Goal: Task Accomplishment & Management: Manage account settings

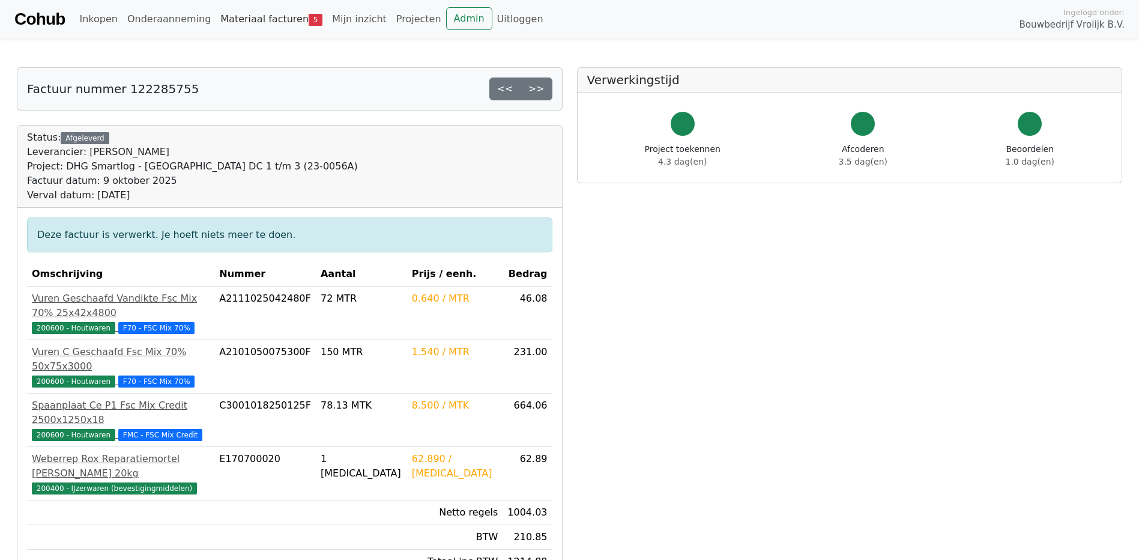
click at [271, 20] on link "Materiaal facturen 5" at bounding box center [272, 19] width 112 height 24
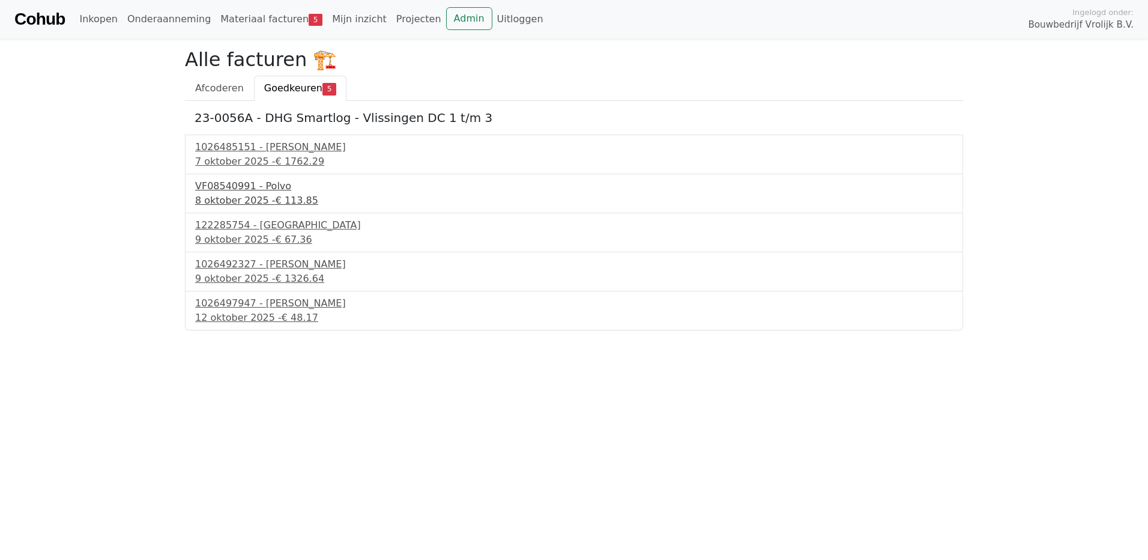
click at [241, 188] on div "VF08540991 - Polvo" at bounding box center [574, 186] width 758 height 14
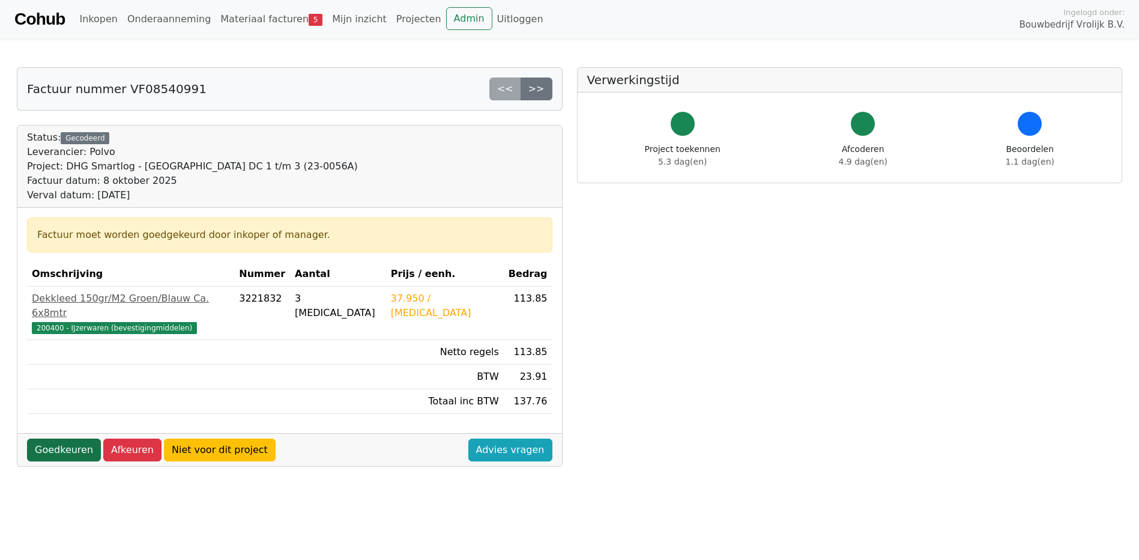
click at [56, 438] on link "Goedkeuren" at bounding box center [64, 449] width 74 height 23
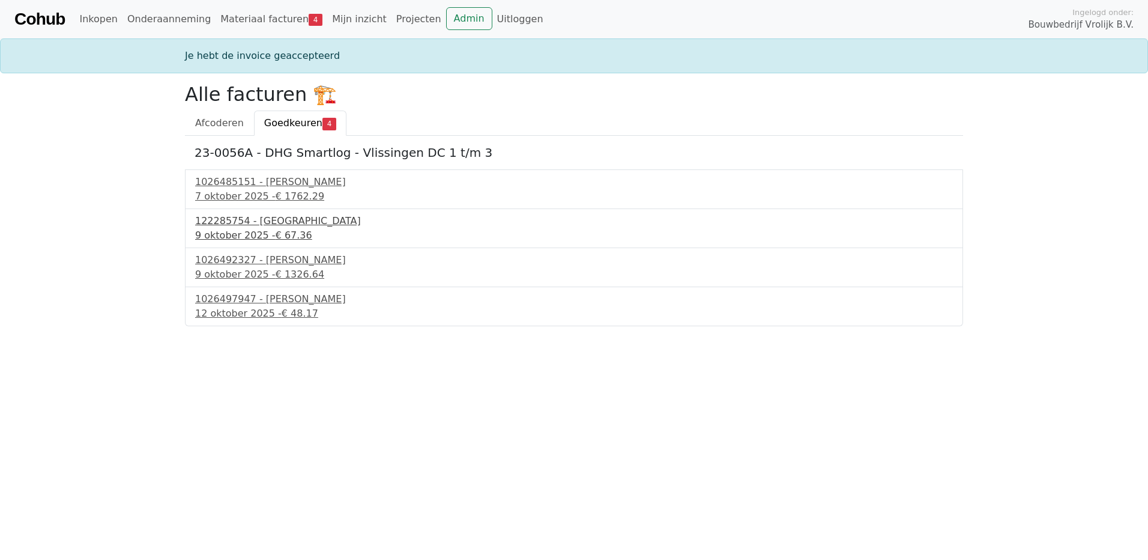
click at [253, 222] on div "122285754 - PontMeyer" at bounding box center [574, 221] width 758 height 14
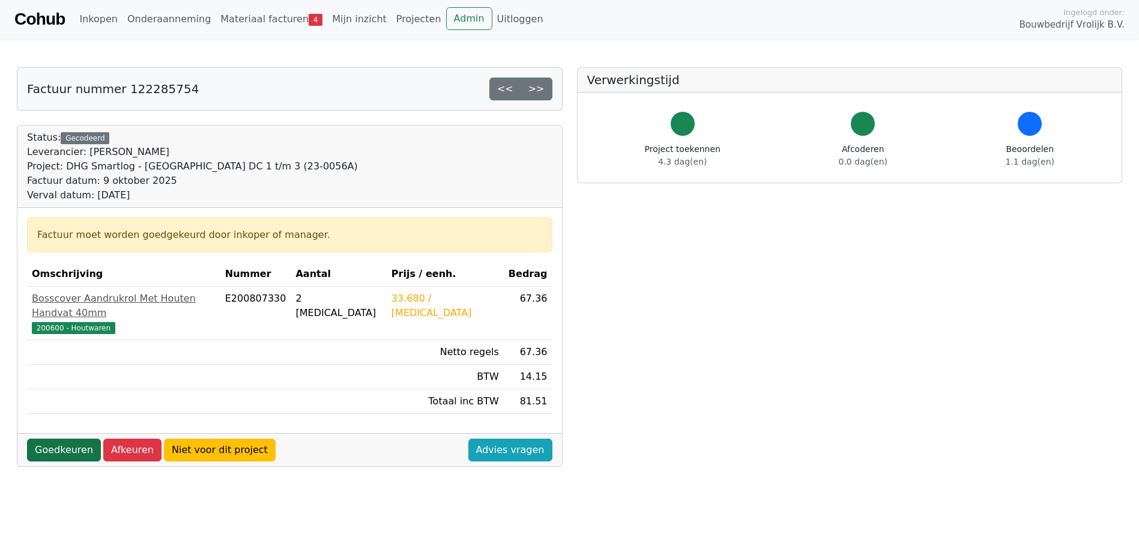
click at [59, 438] on link "Goedkeuren" at bounding box center [64, 449] width 74 height 23
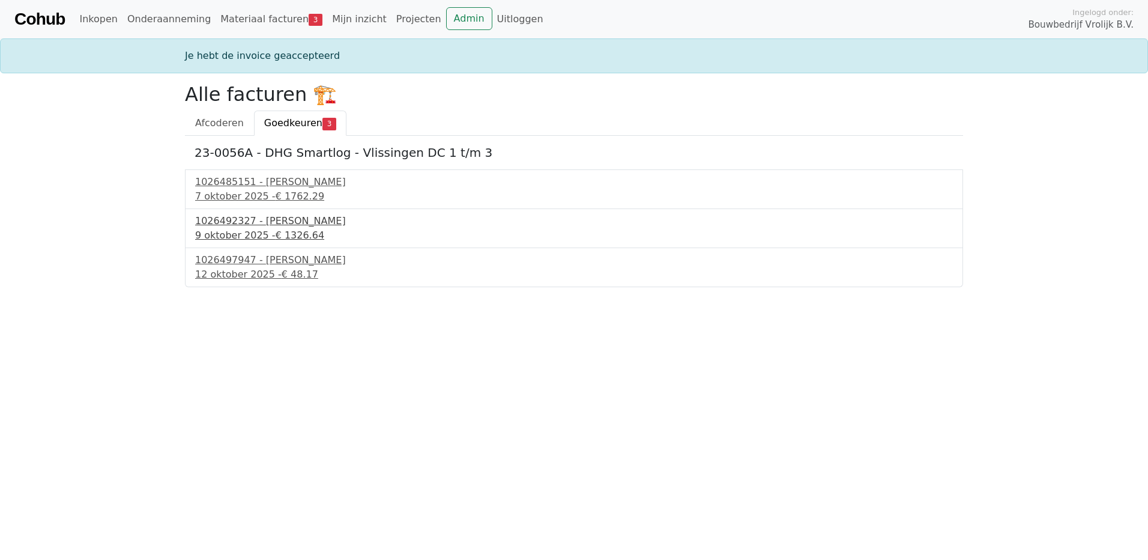
click at [253, 224] on div "1026492327 - [PERSON_NAME]" at bounding box center [574, 221] width 758 height 14
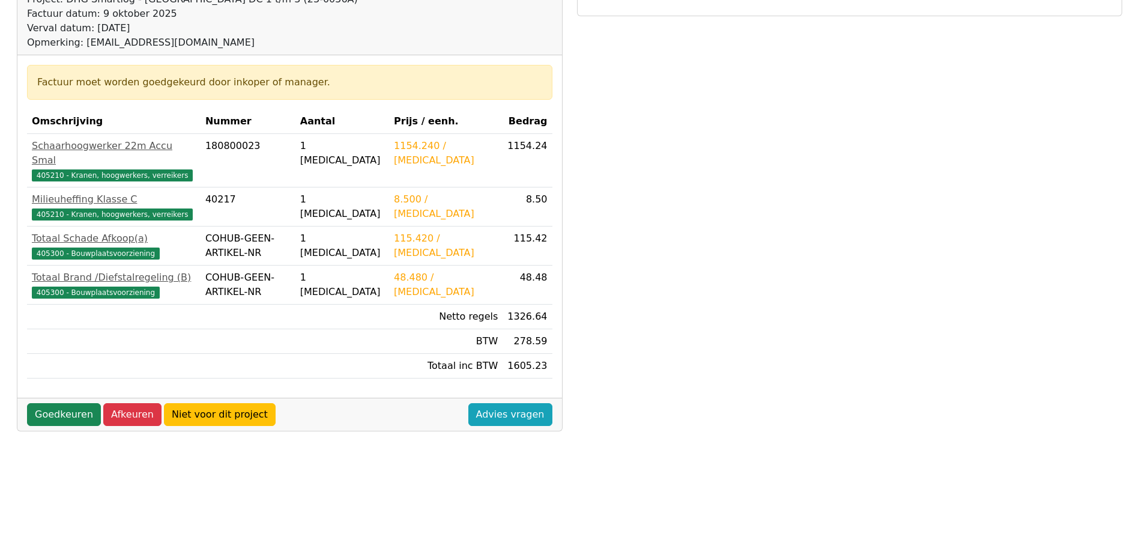
scroll to position [180, 0]
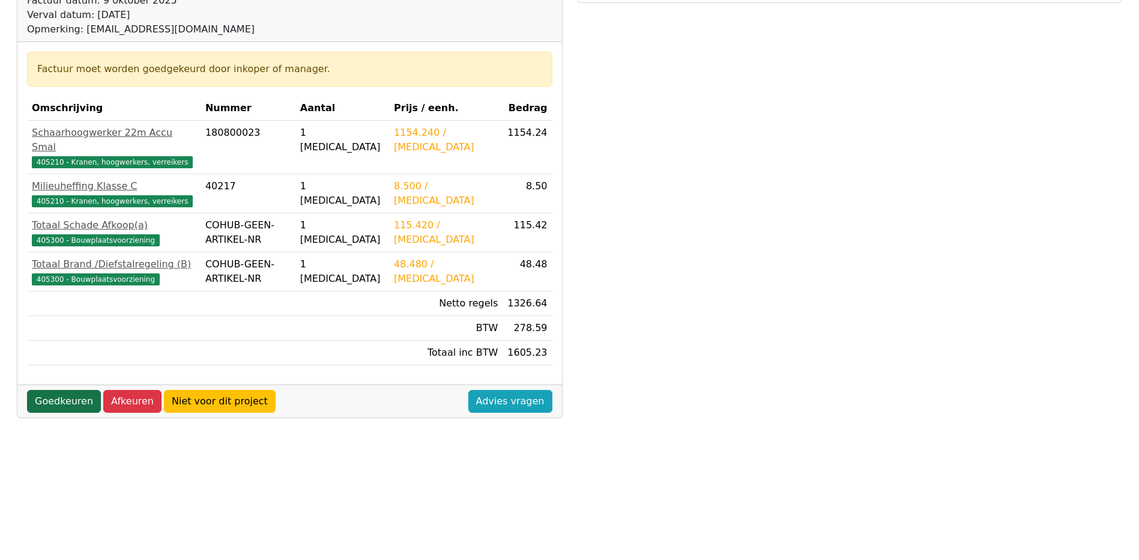
click at [59, 390] on link "Goedkeuren" at bounding box center [64, 401] width 74 height 23
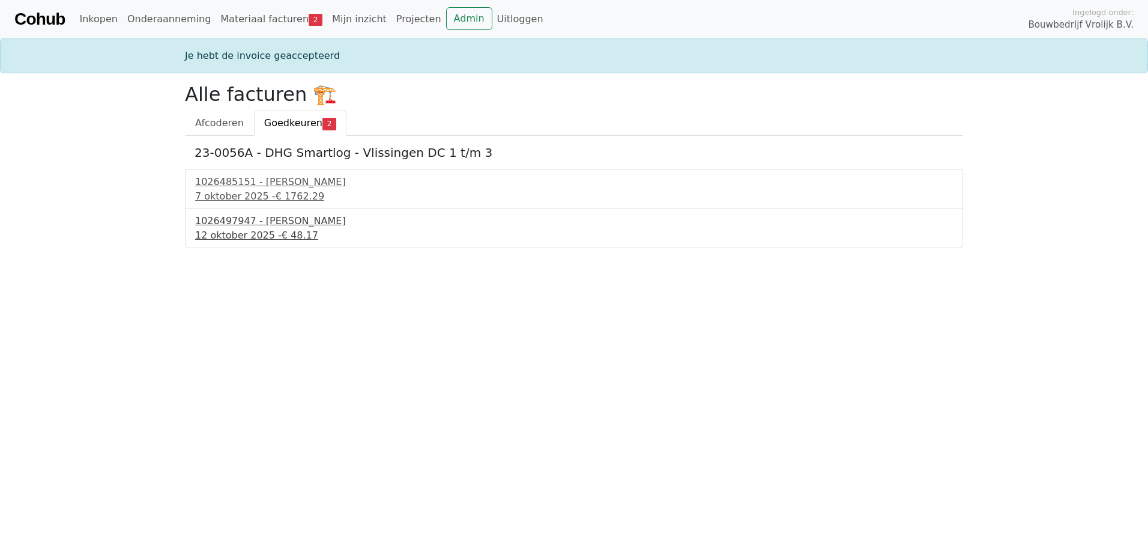
click at [250, 228] on div "1026497947 - Boels Verhuur" at bounding box center [574, 221] width 758 height 14
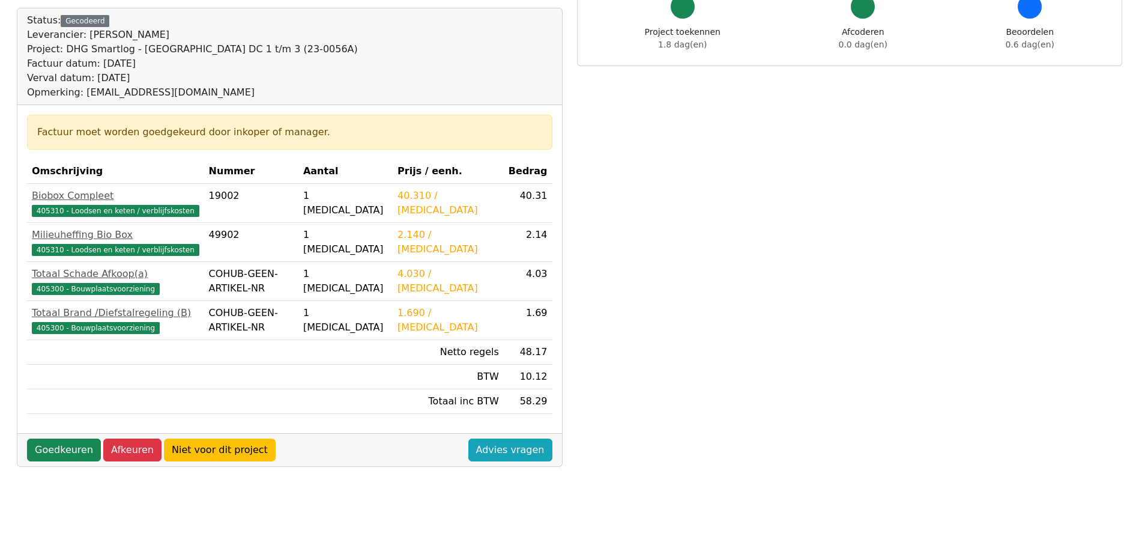
scroll to position [120, 0]
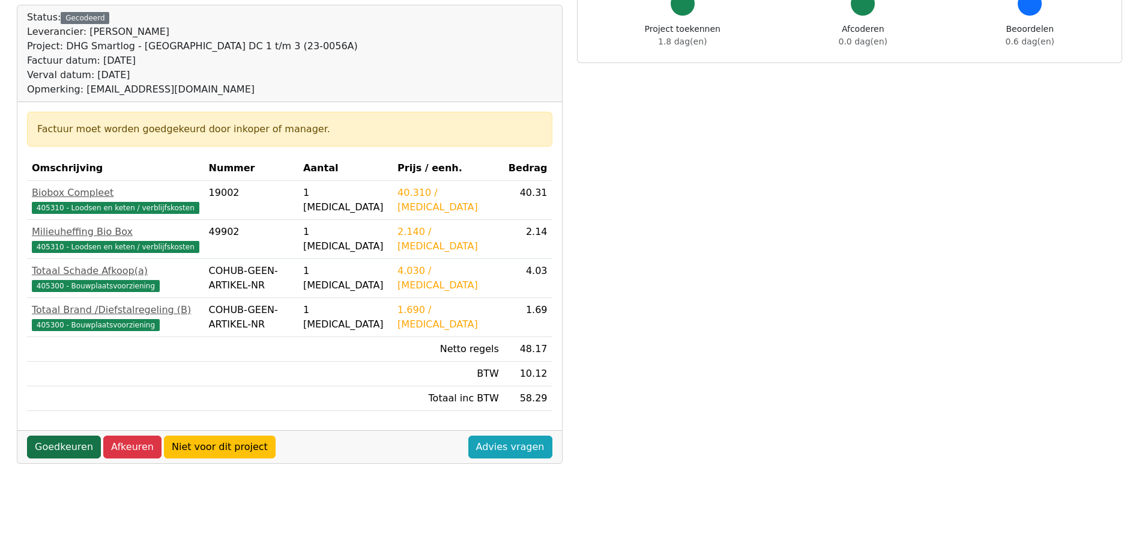
click at [66, 447] on link "Goedkeuren" at bounding box center [64, 446] width 74 height 23
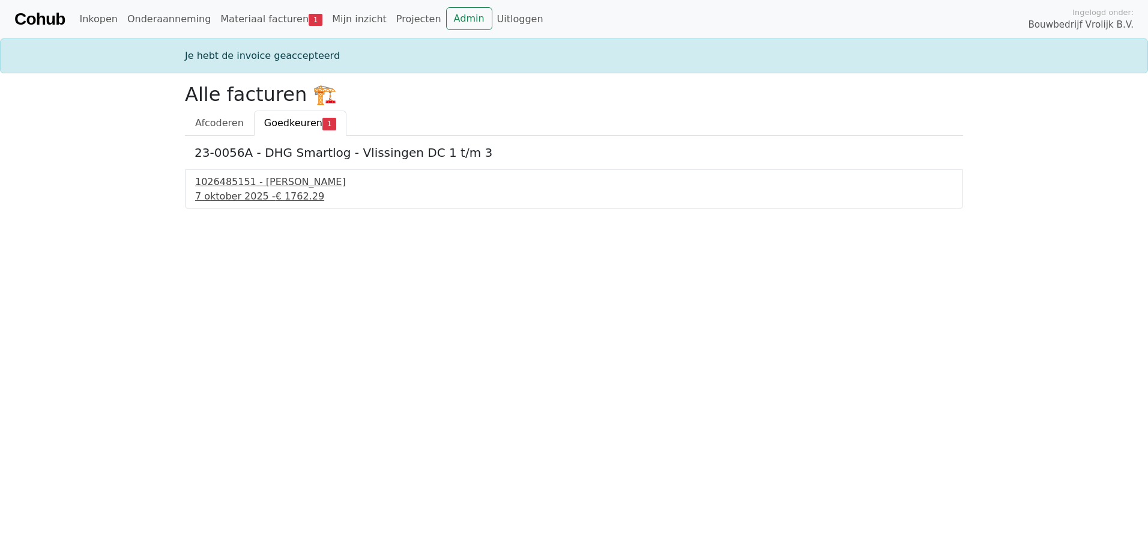
click at [256, 185] on div "1026485151 - Boels Verhuur" at bounding box center [574, 182] width 758 height 14
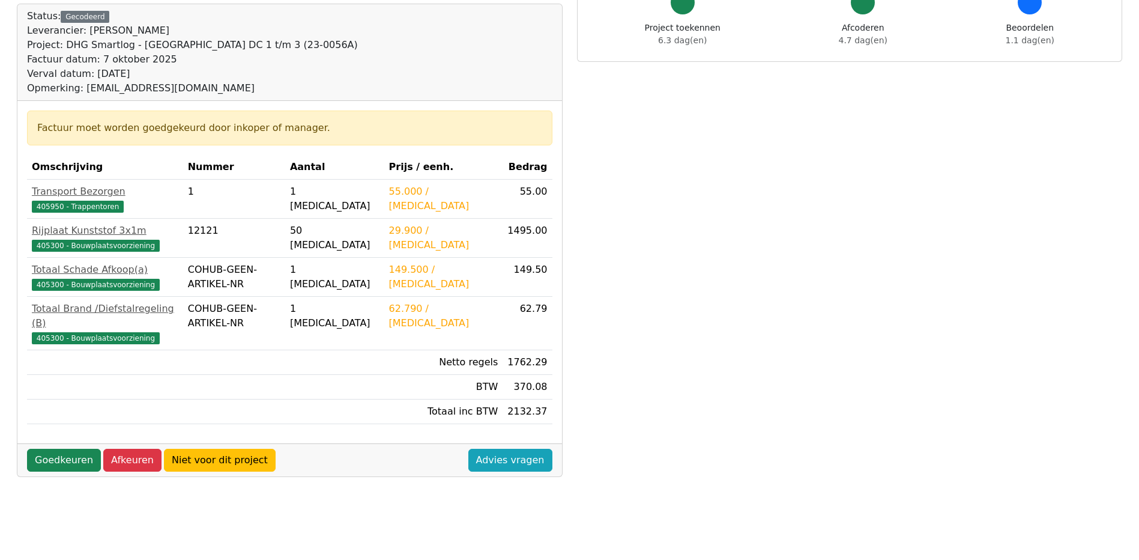
scroll to position [91, 0]
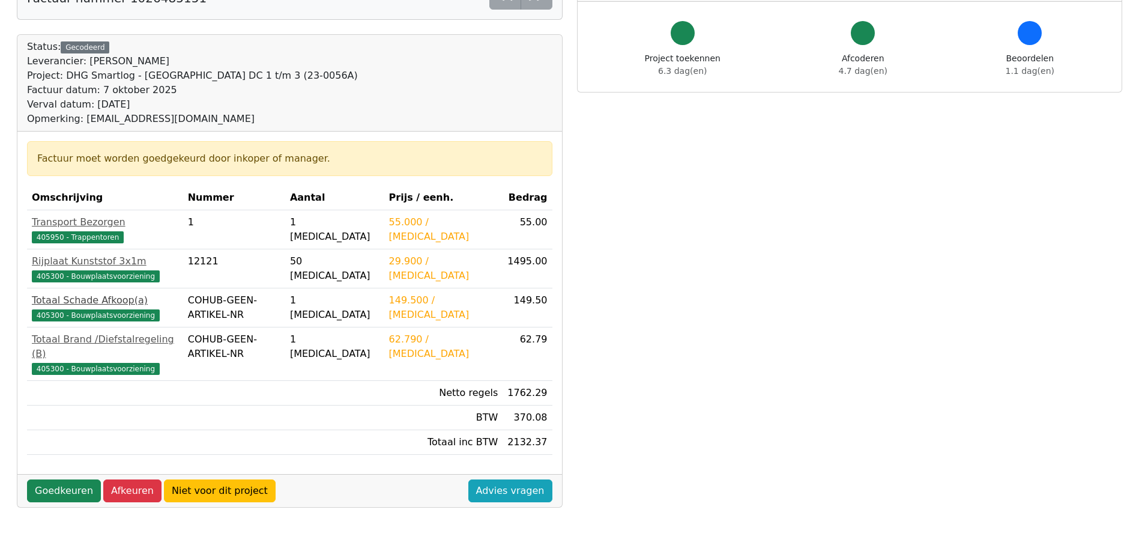
click at [92, 302] on div "Totaal Schade Afkoop(a)" at bounding box center [105, 300] width 147 height 14
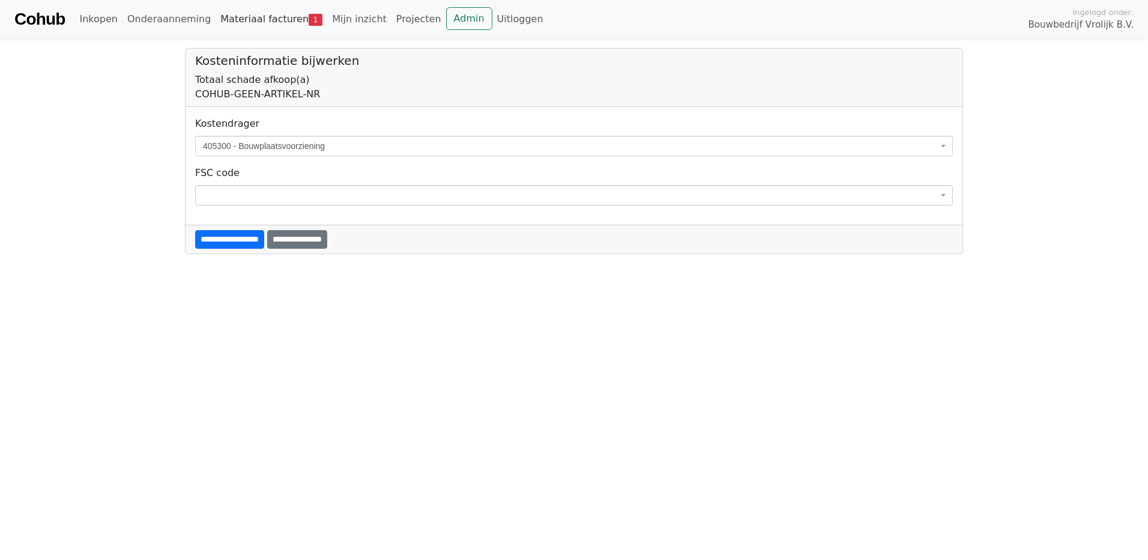
click at [261, 21] on link "Materiaal facturen 1" at bounding box center [272, 19] width 112 height 24
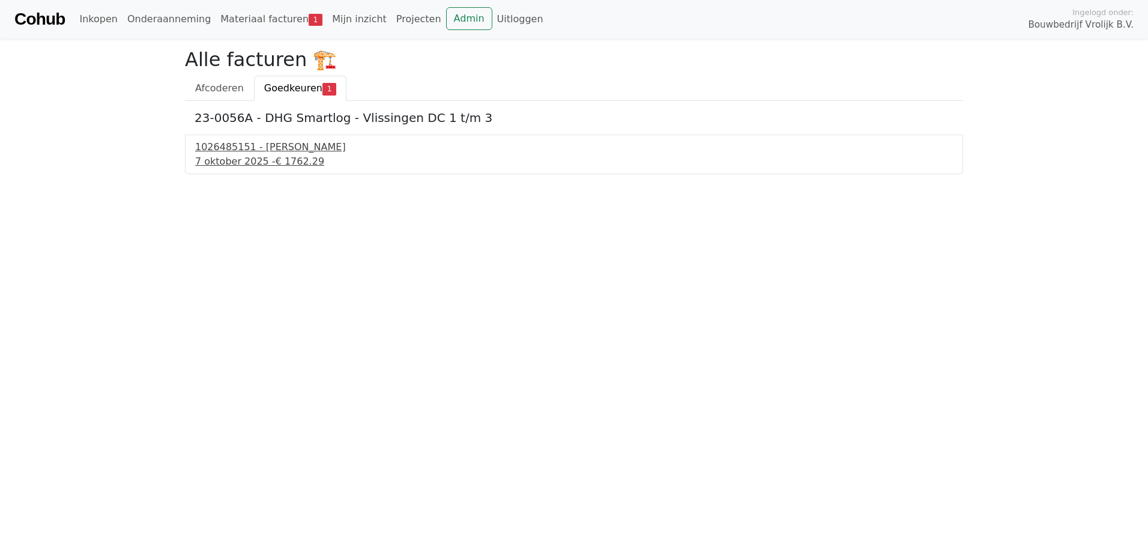
click at [256, 148] on div "1026485151 - Boels Verhuur" at bounding box center [574, 147] width 758 height 14
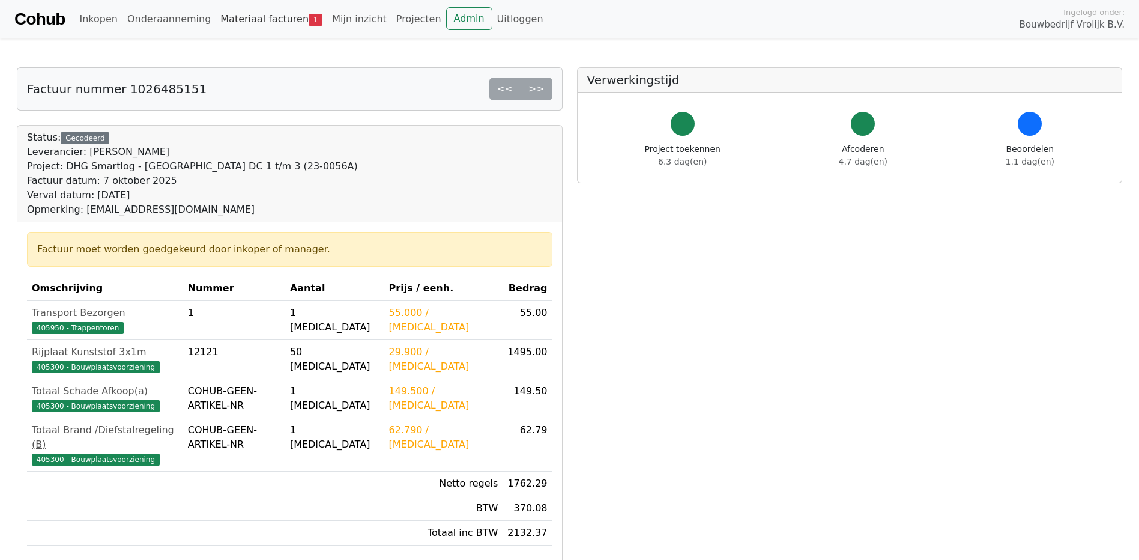
click at [251, 19] on link "Materiaal facturen 1" at bounding box center [272, 19] width 112 height 24
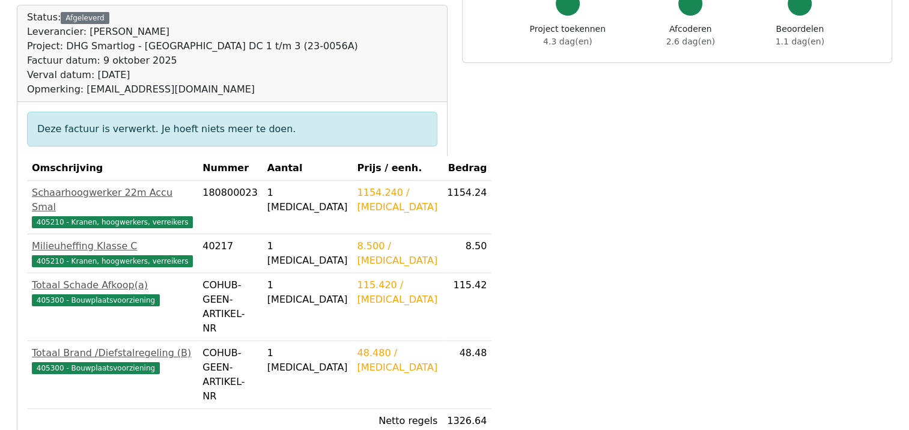
scroll to position [60, 0]
